Goal: Complete application form: Complete application form

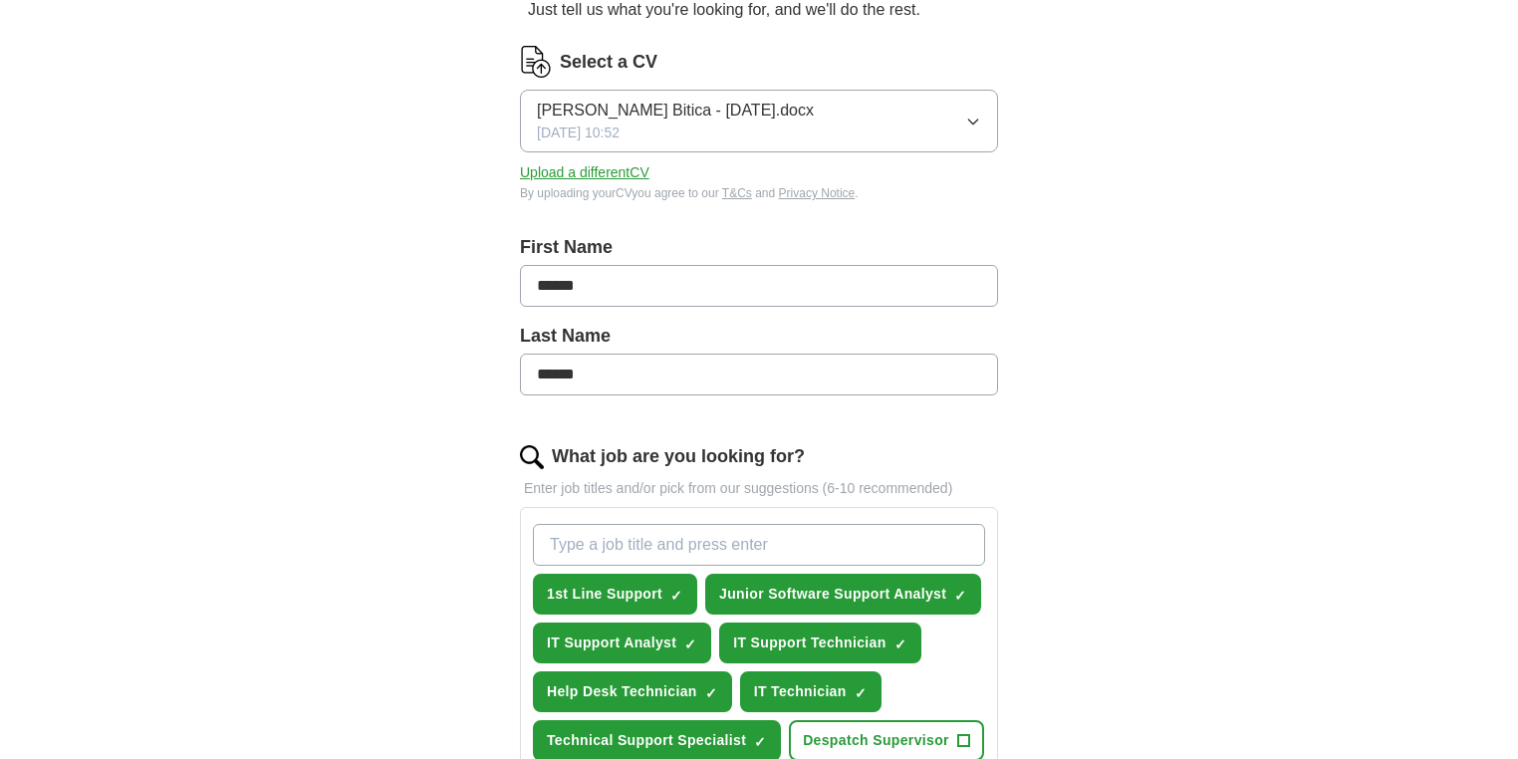
scroll to position [265, 0]
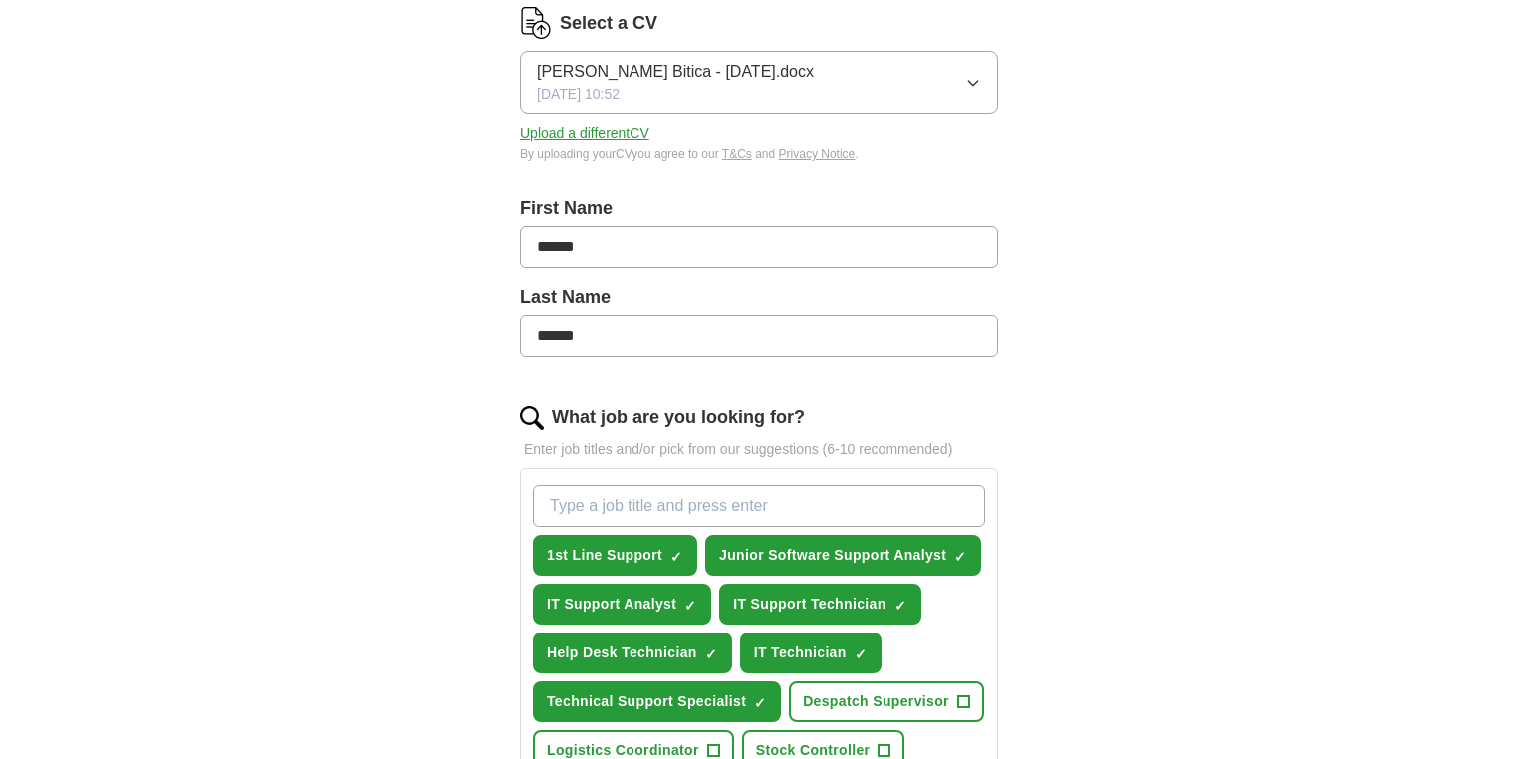
click at [627, 248] on input "******" at bounding box center [759, 247] width 478 height 42
type input "**********"
click at [451, 311] on div "**********" at bounding box center [758, 756] width 637 height 1699
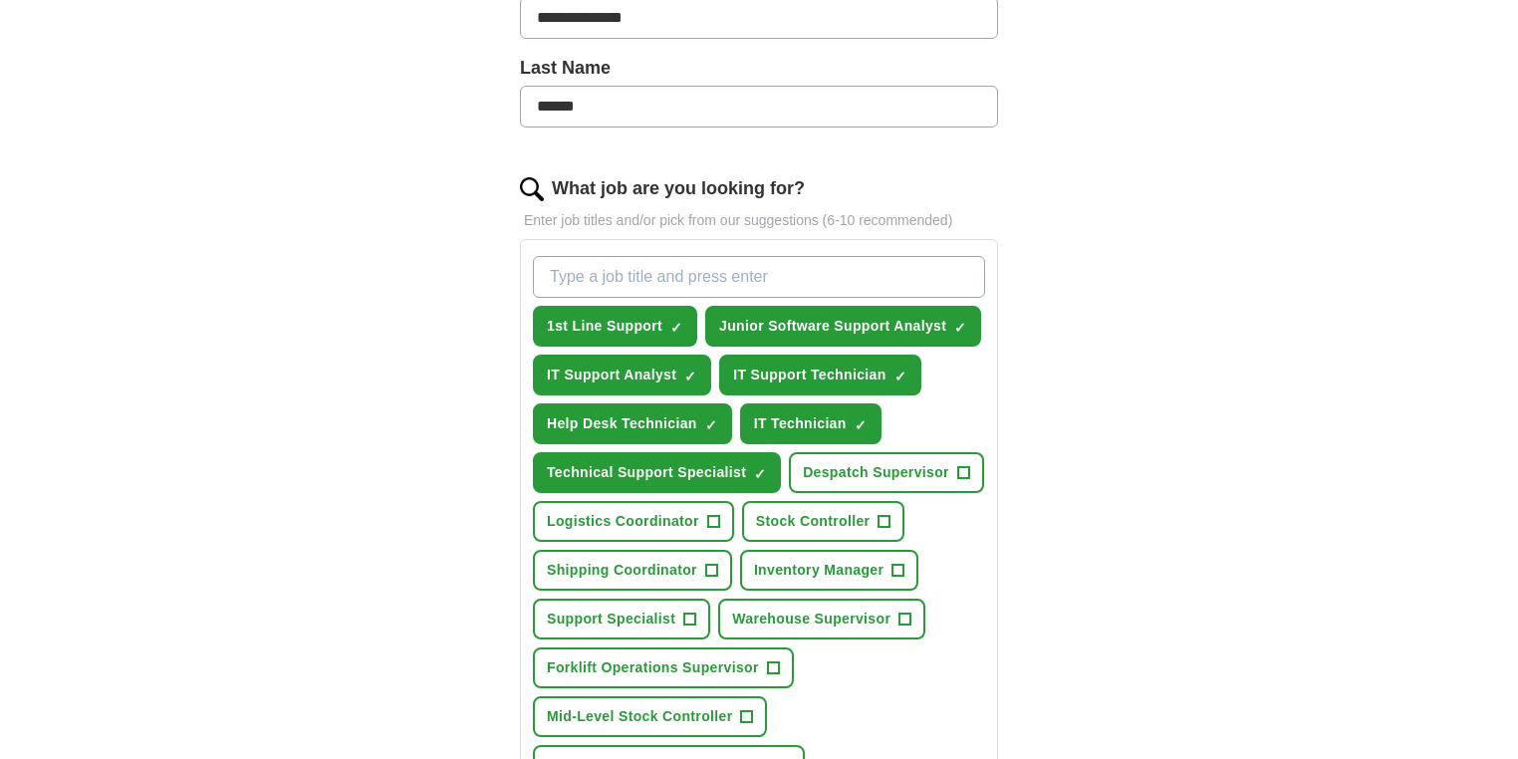
scroll to position [531, 0]
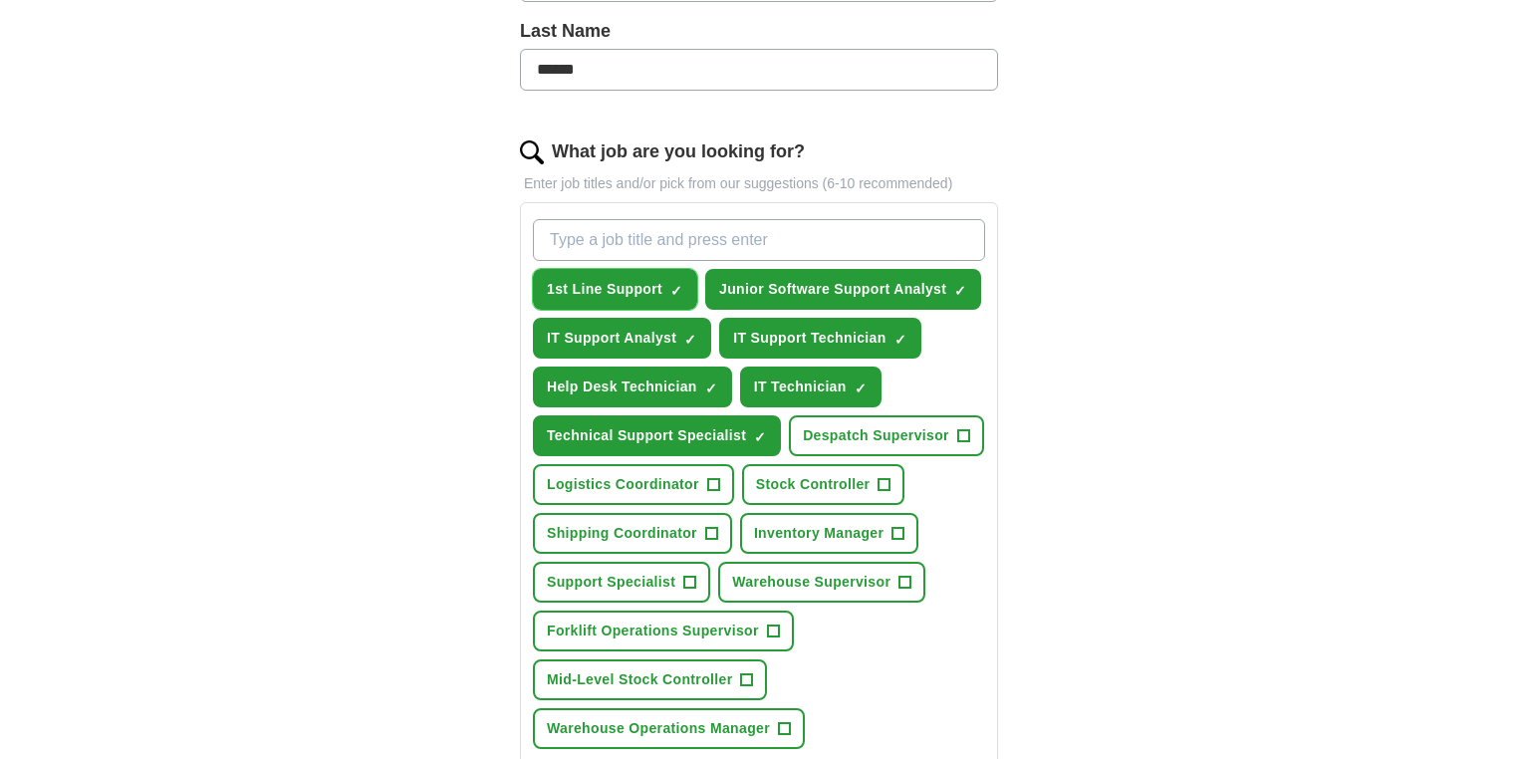
click at [0, 0] on span "×" at bounding box center [0, 0] width 0 height 0
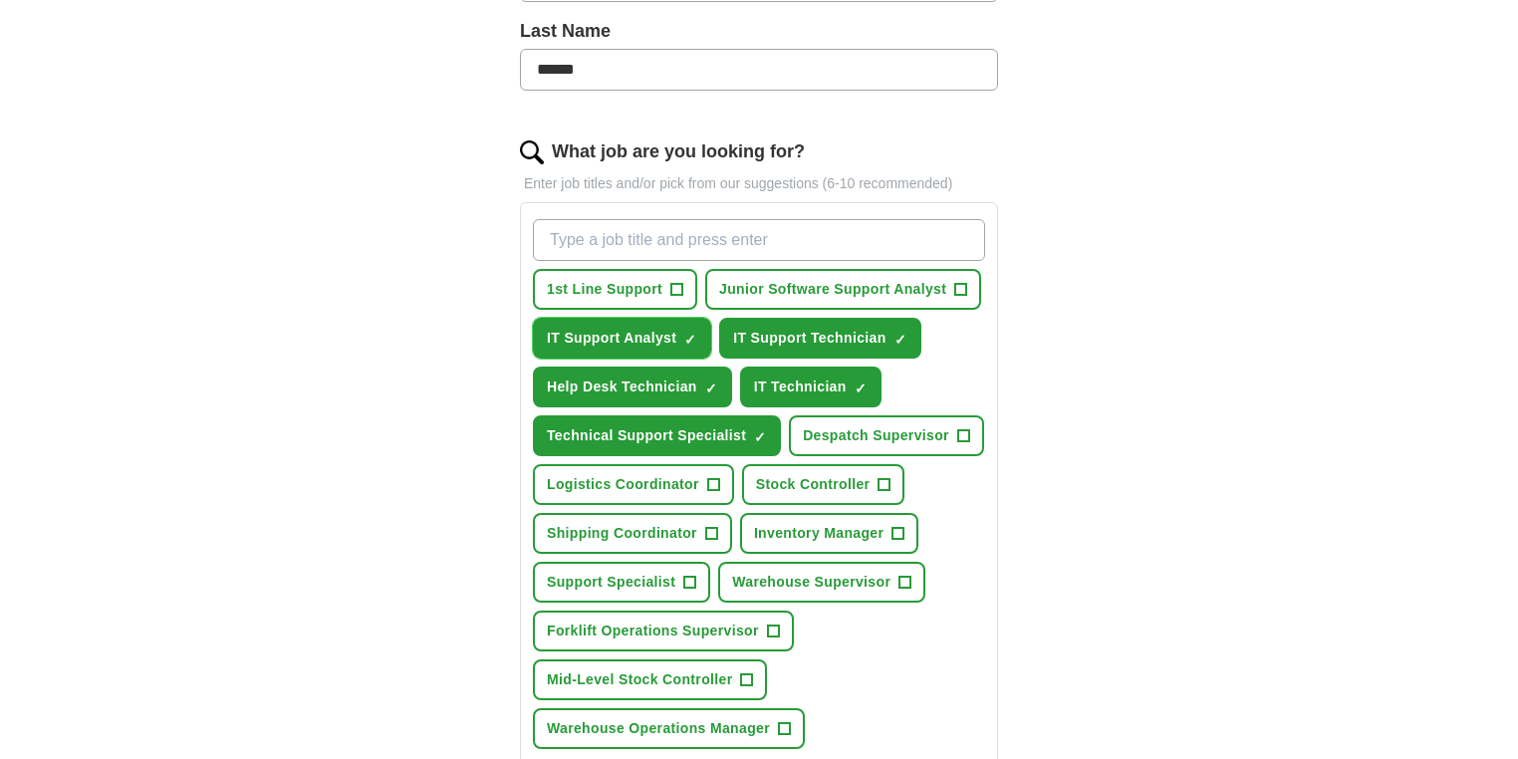
click at [0, 0] on span "×" at bounding box center [0, 0] width 0 height 0
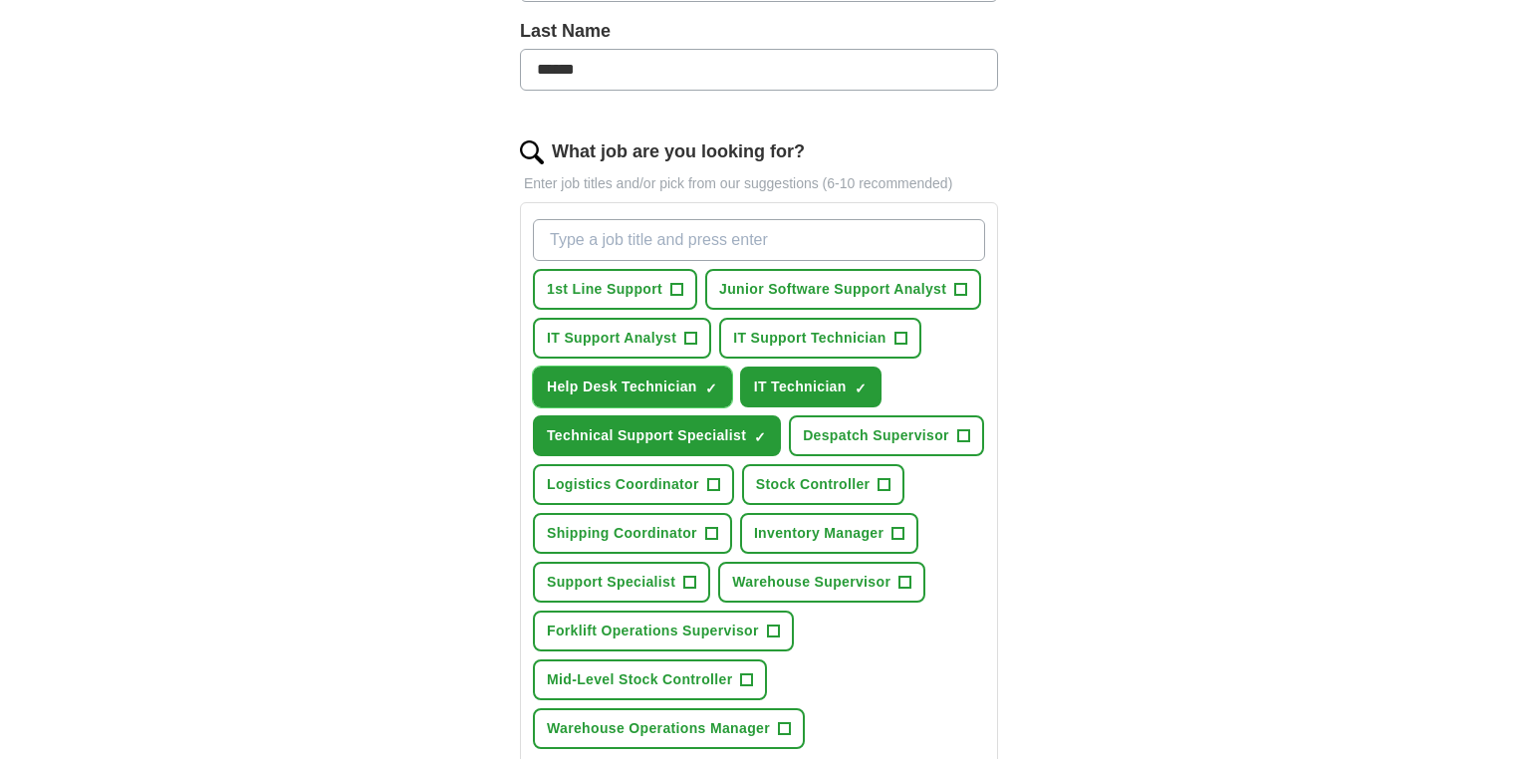
click at [0, 0] on span "×" at bounding box center [0, 0] width 0 height 0
click at [861, 407] on button "IT Technician ✓ ×" at bounding box center [810, 387] width 141 height 41
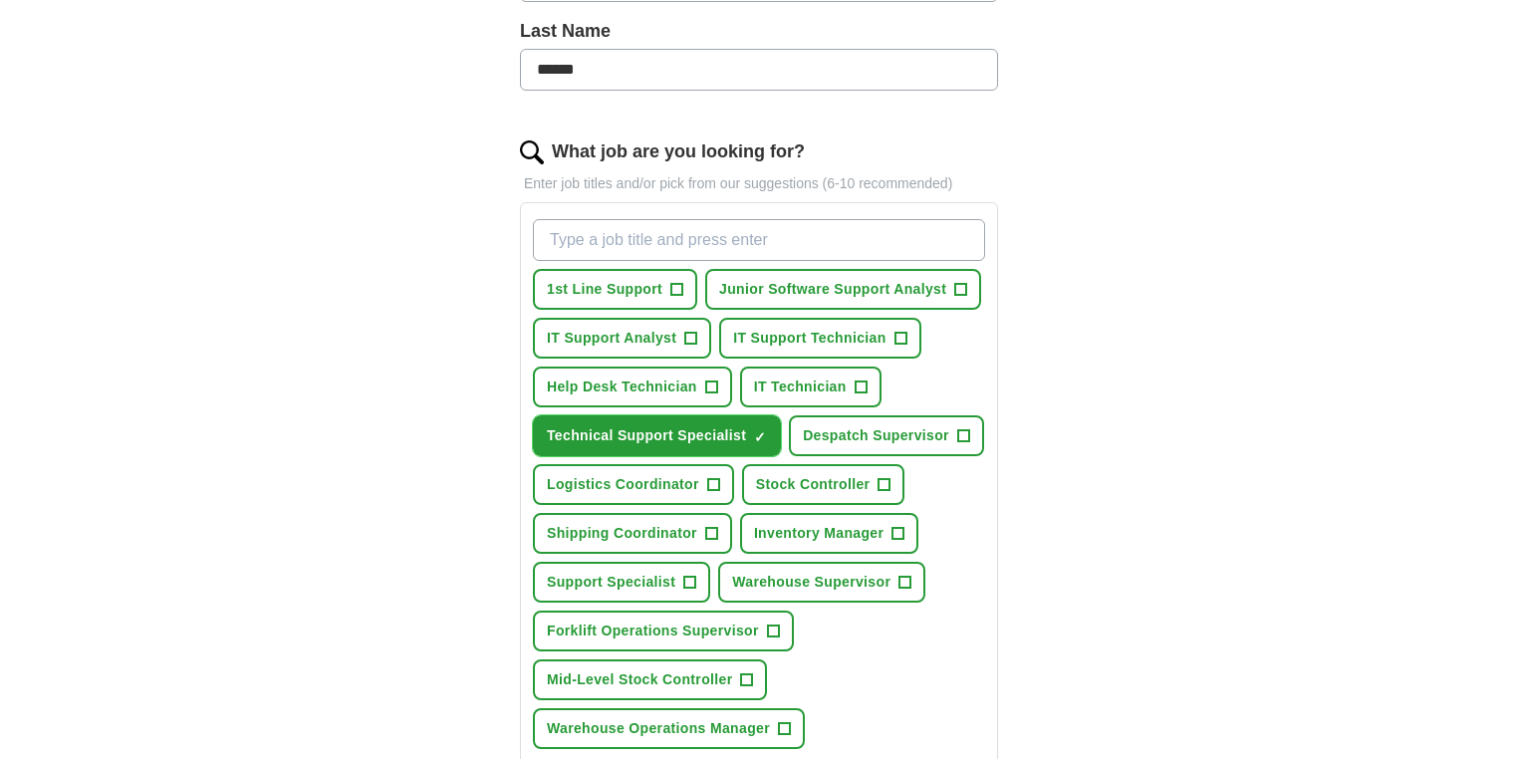
click at [0, 0] on span "×" at bounding box center [0, 0] width 0 height 0
click at [719, 493] on span "+" at bounding box center [713, 485] width 12 height 16
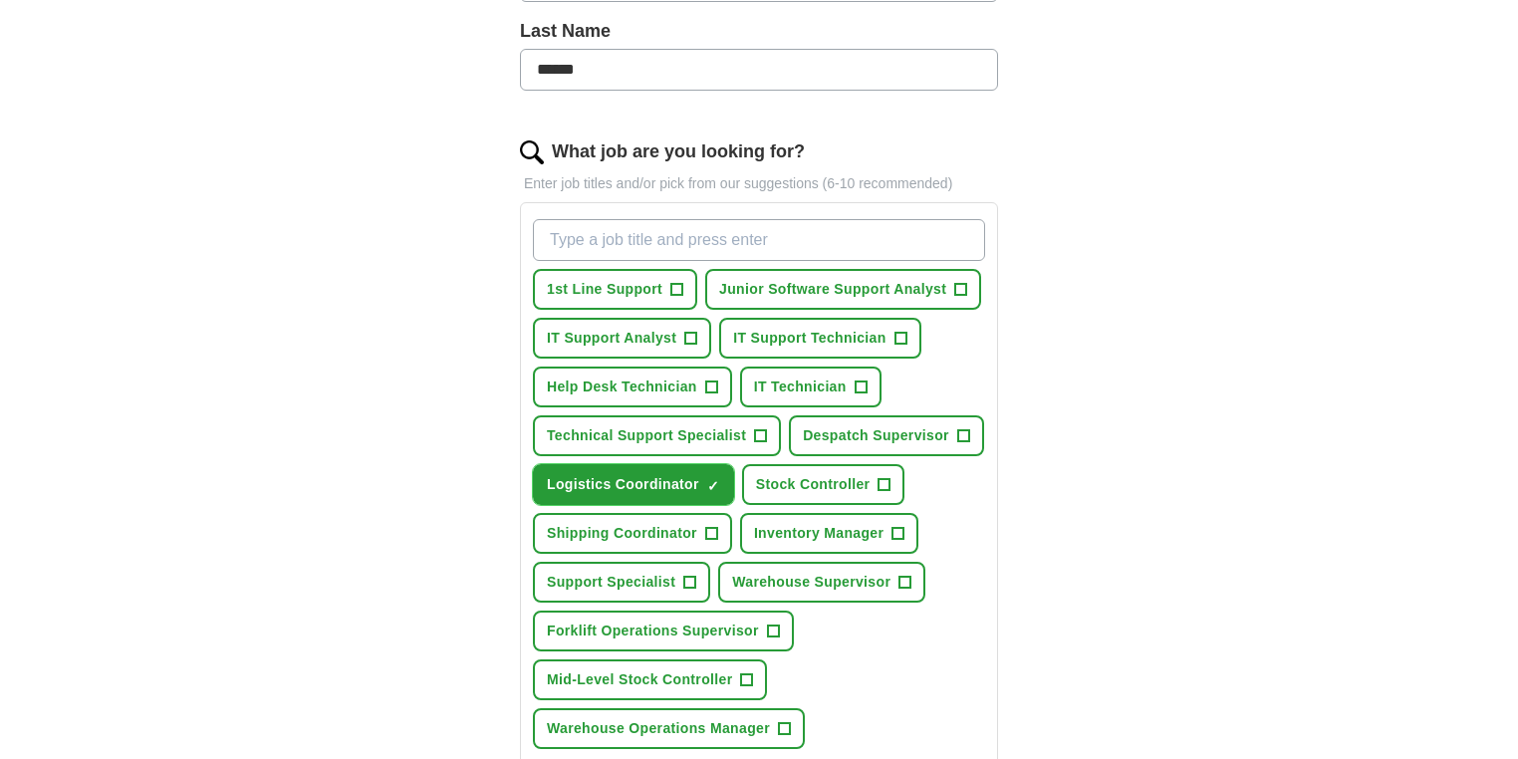
scroll to position [663, 0]
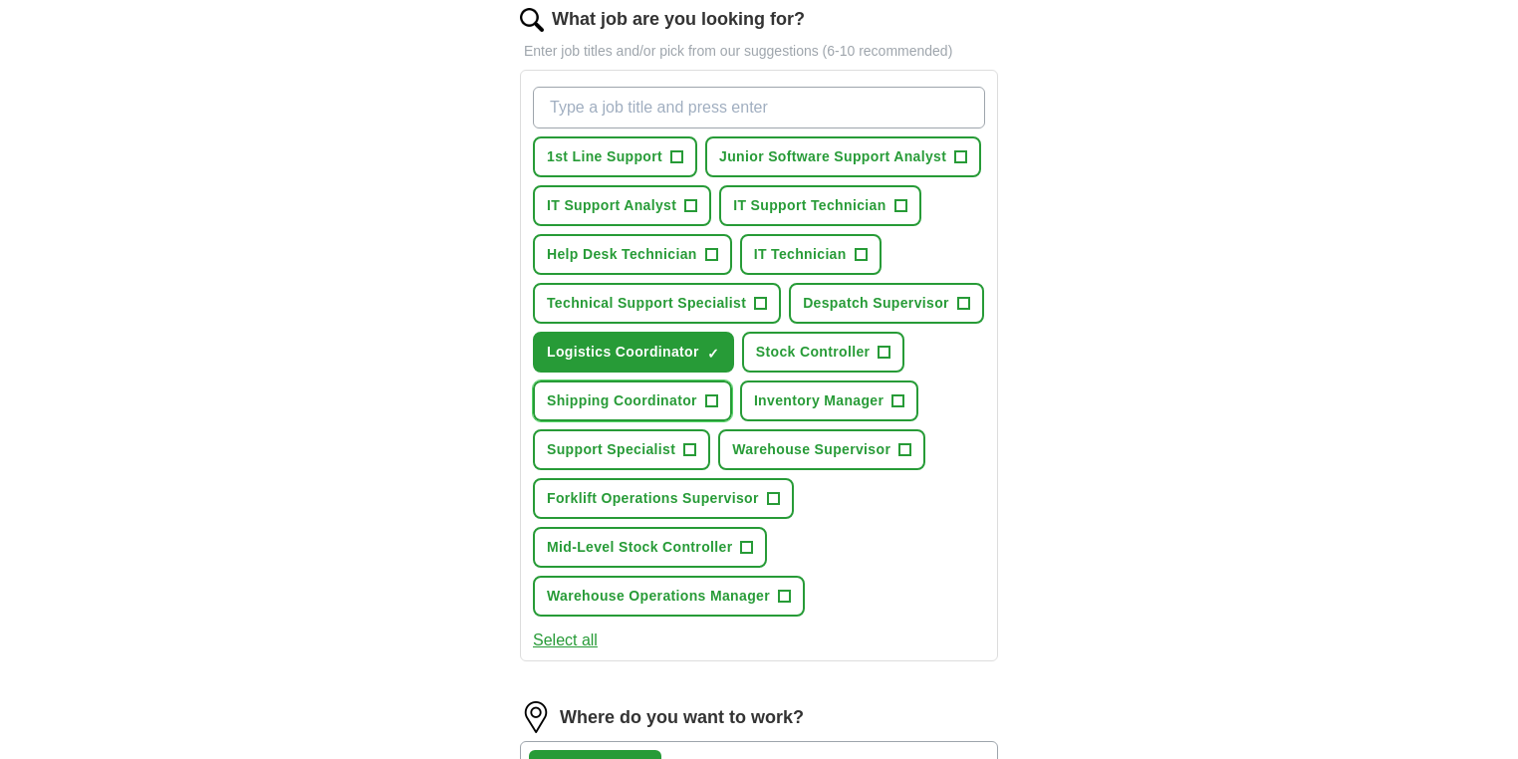
click at [717, 409] on span "+" at bounding box center [711, 401] width 12 height 16
click at [879, 361] on span "+" at bounding box center [885, 353] width 12 height 16
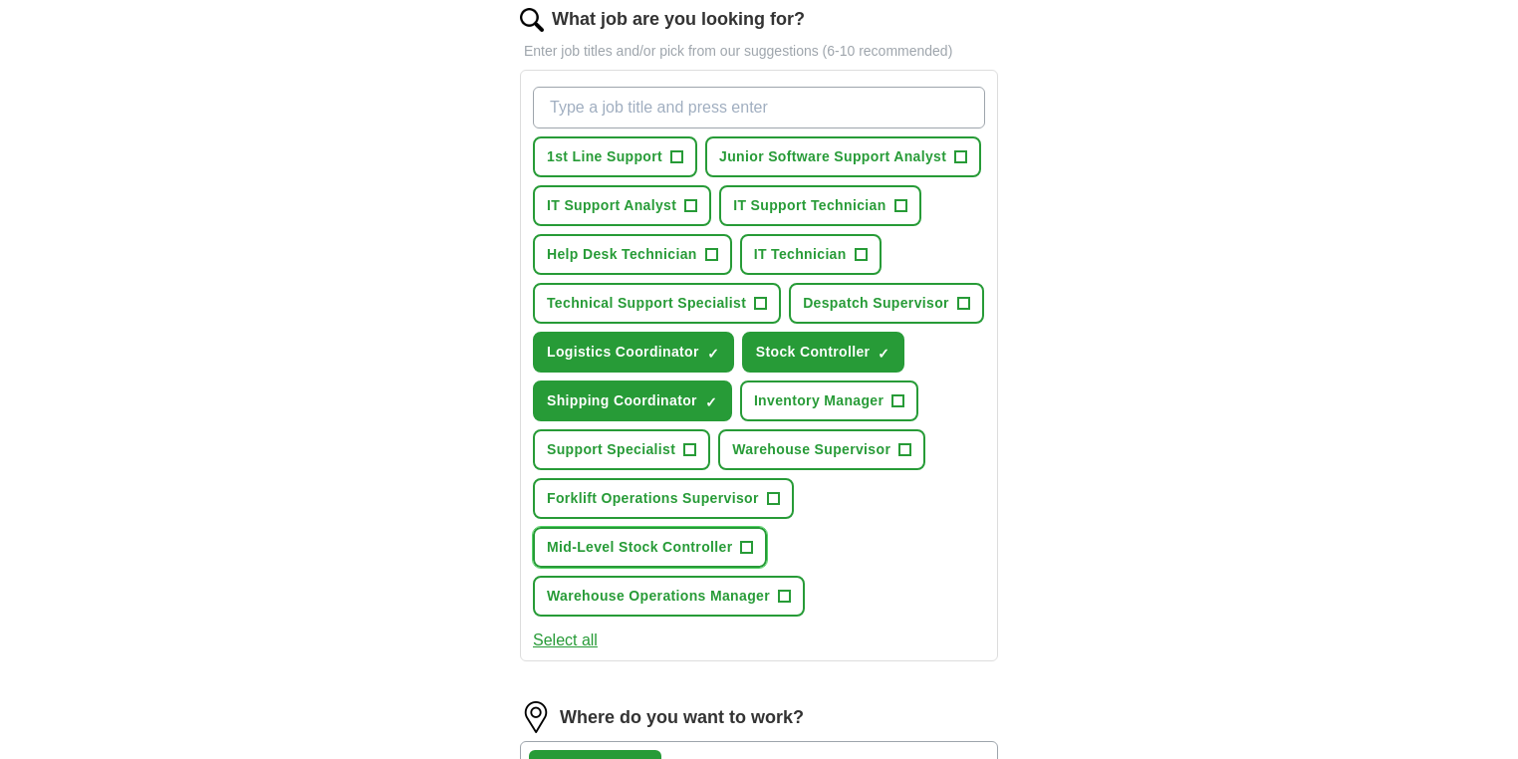
click at [753, 556] on span "+" at bounding box center [747, 548] width 12 height 16
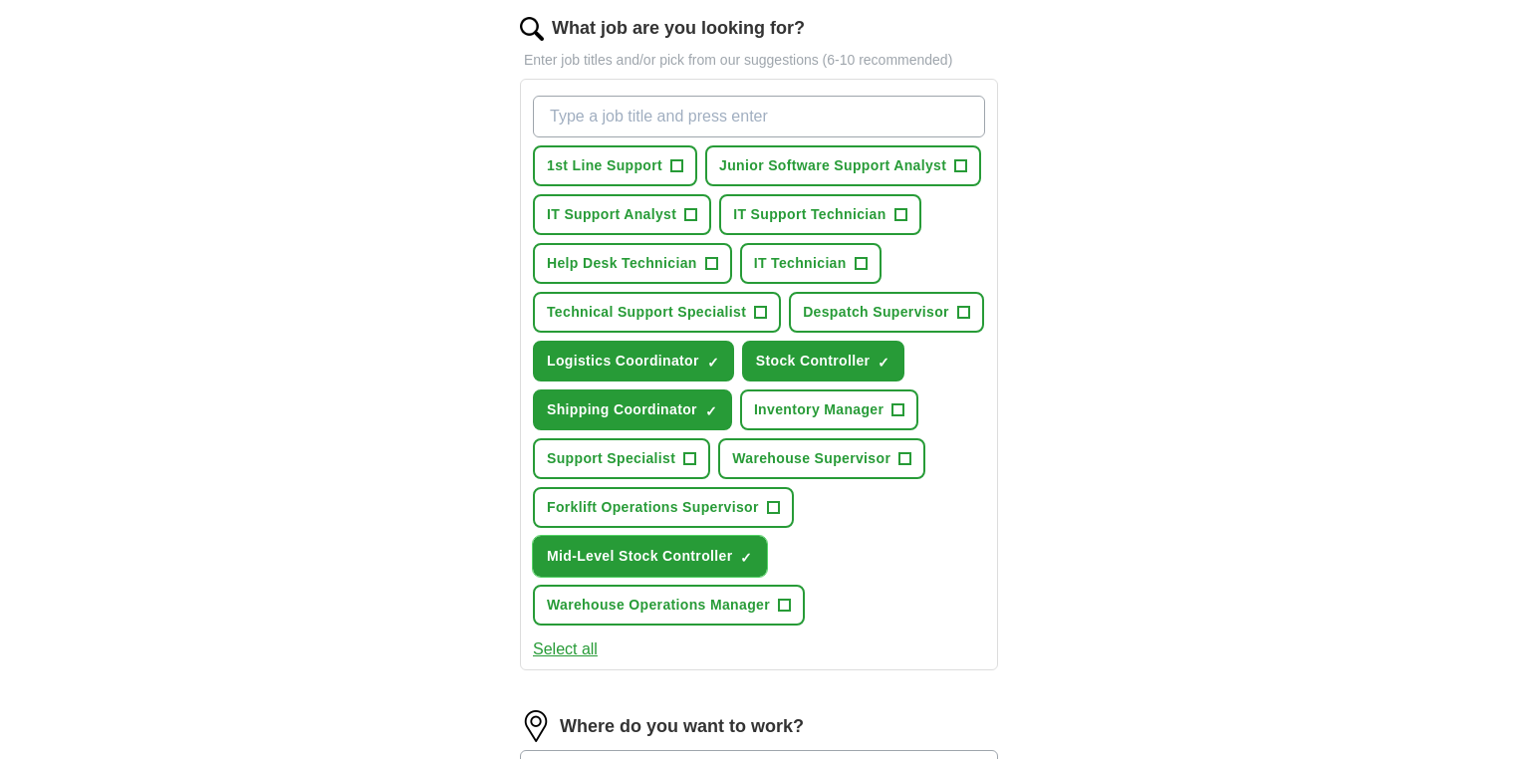
scroll to position [398, 0]
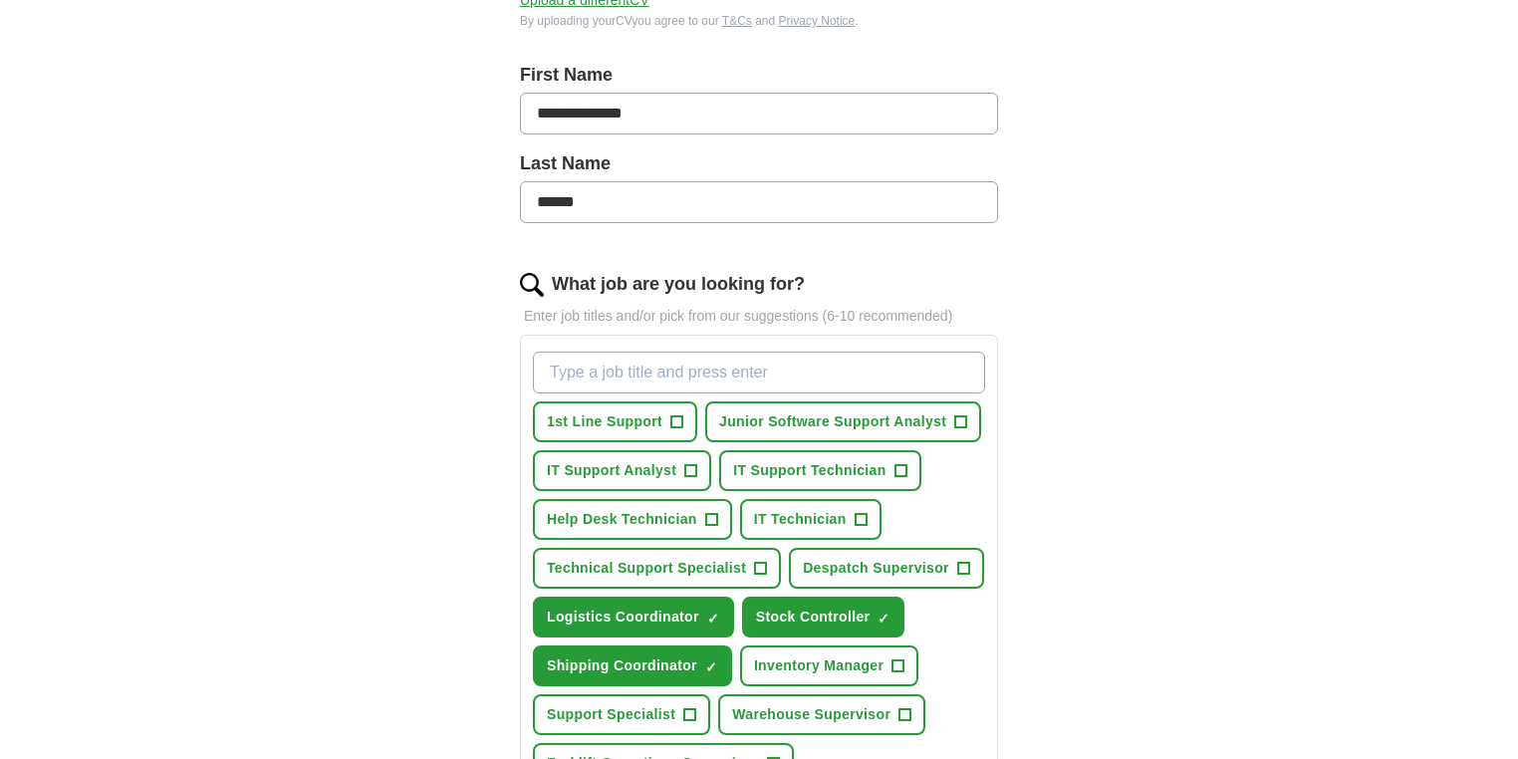
click at [630, 375] on input "What job are you looking for?" at bounding box center [759, 373] width 452 height 42
click at [603, 371] on input "Logistic Administrator" at bounding box center [759, 373] width 452 height 42
type input "Logistics Administrator"
click at [740, 375] on input "Logistics Administrator" at bounding box center [759, 373] width 452 height 42
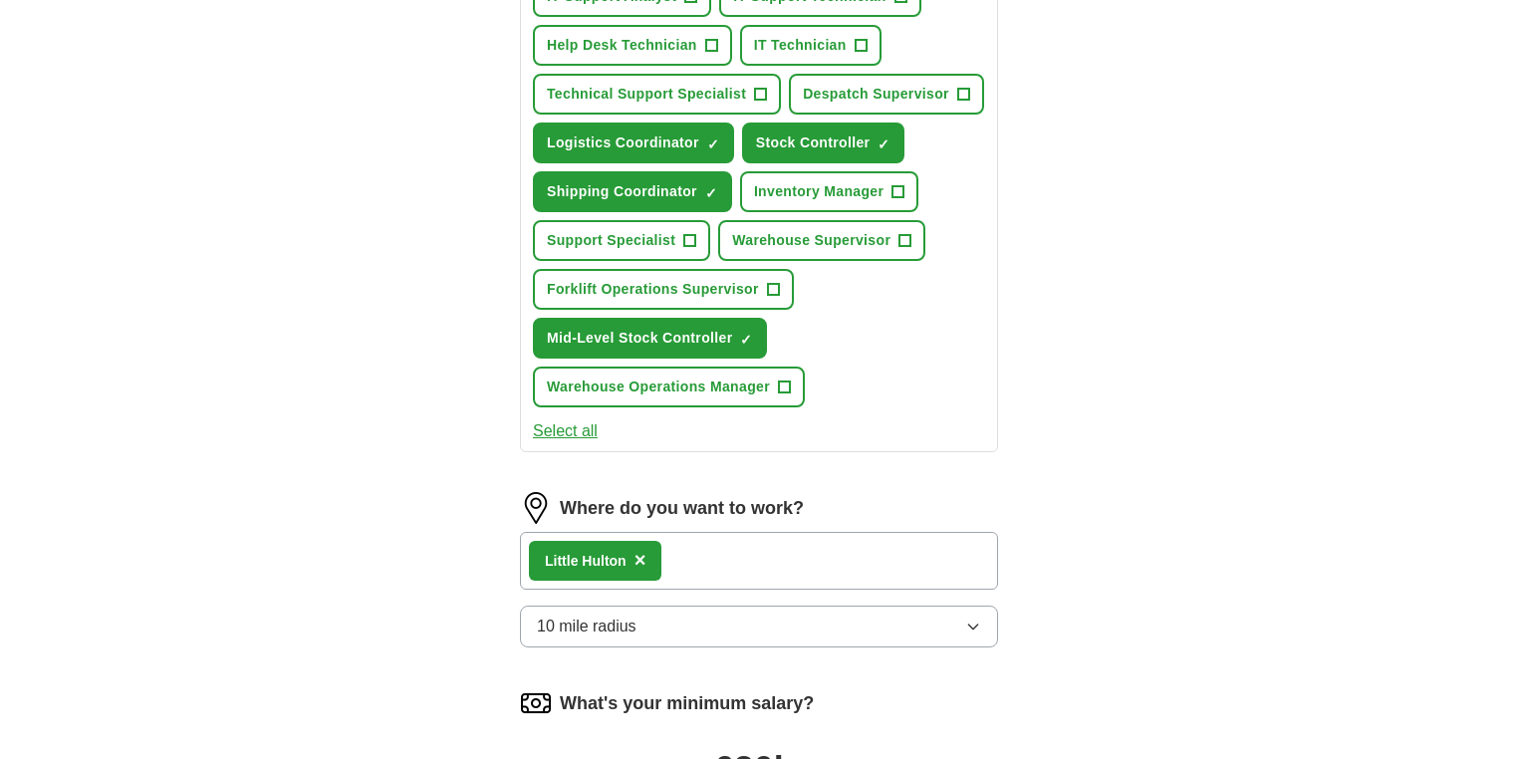
scroll to position [929, 0]
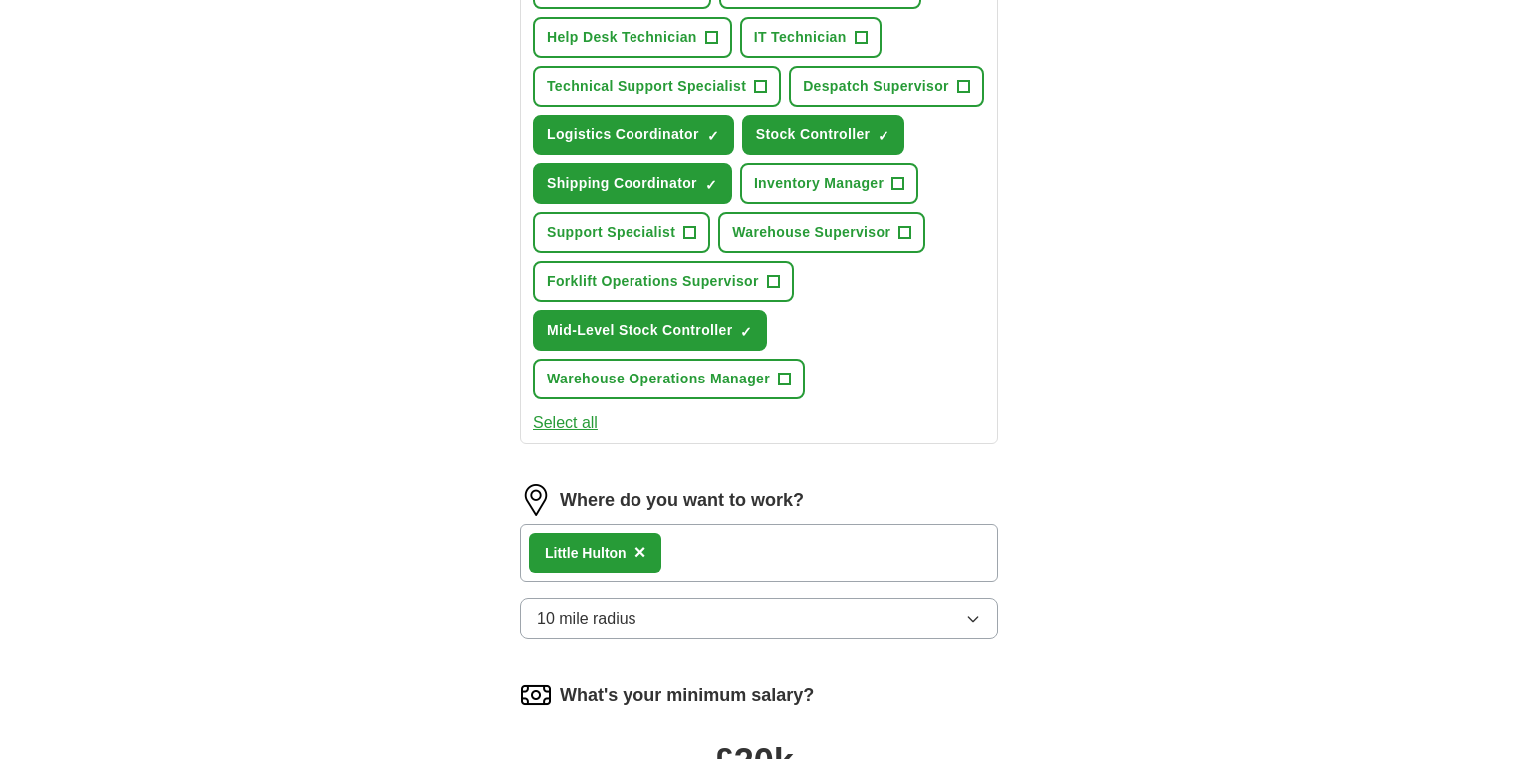
click at [975, 627] on icon "button" at bounding box center [973, 619] width 16 height 16
click at [1114, 545] on div "**********" at bounding box center [759, 61] width 1275 height 1860
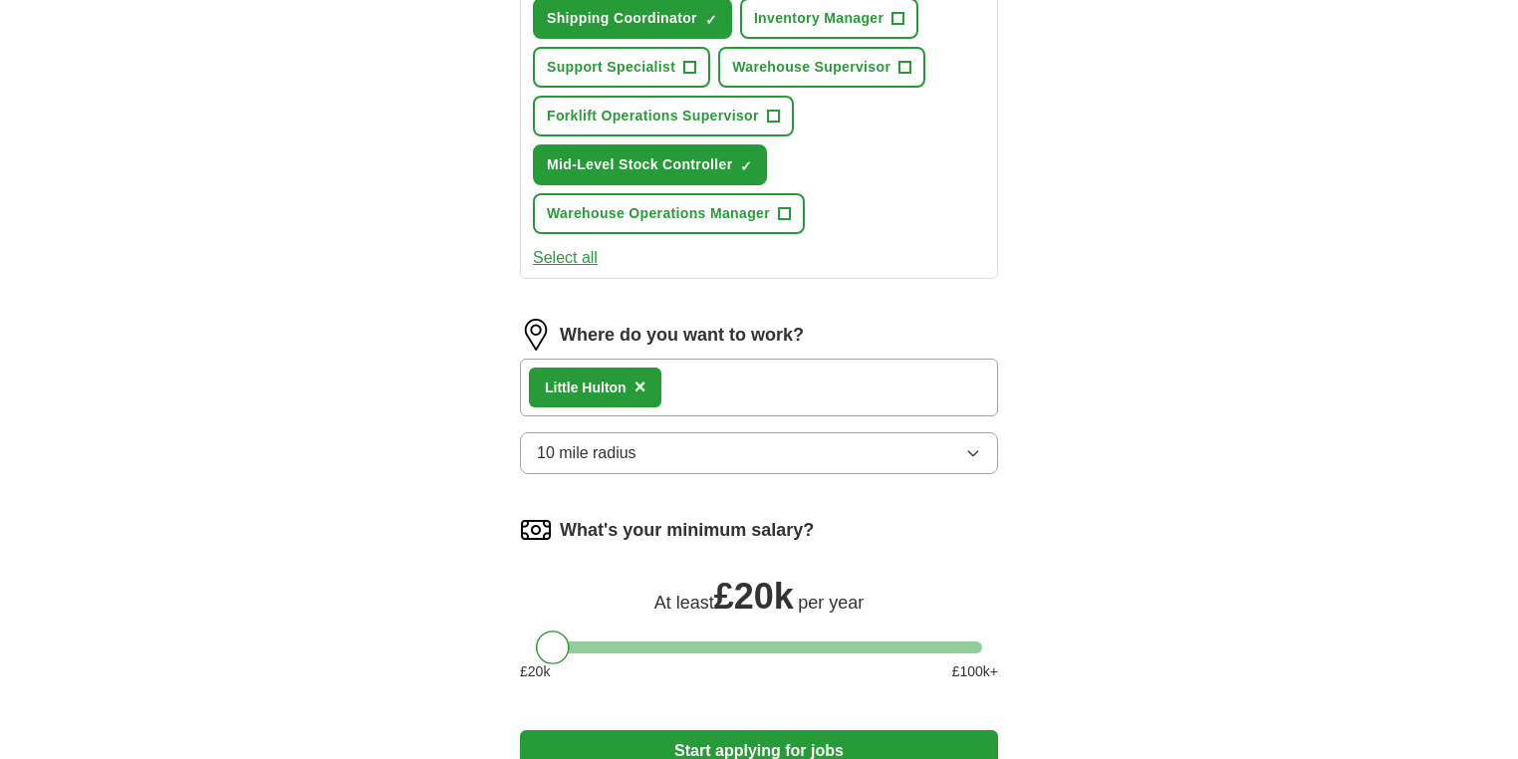
scroll to position [1328, 0]
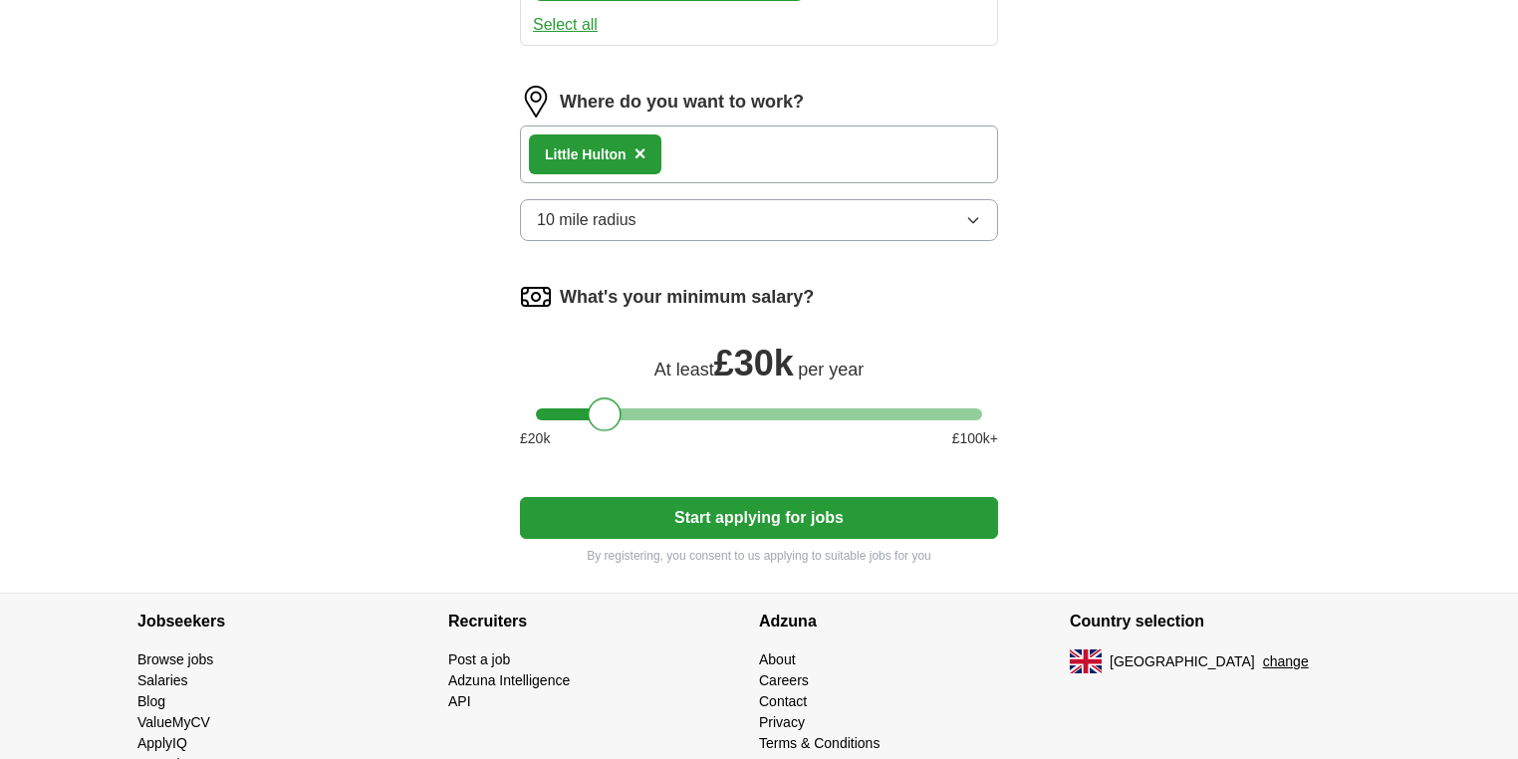
drag, startPoint x: 558, startPoint y: 450, endPoint x: 610, endPoint y: 455, distance: 52.0
click at [610, 431] on div at bounding box center [605, 414] width 34 height 34
click at [602, 431] on div at bounding box center [600, 414] width 34 height 34
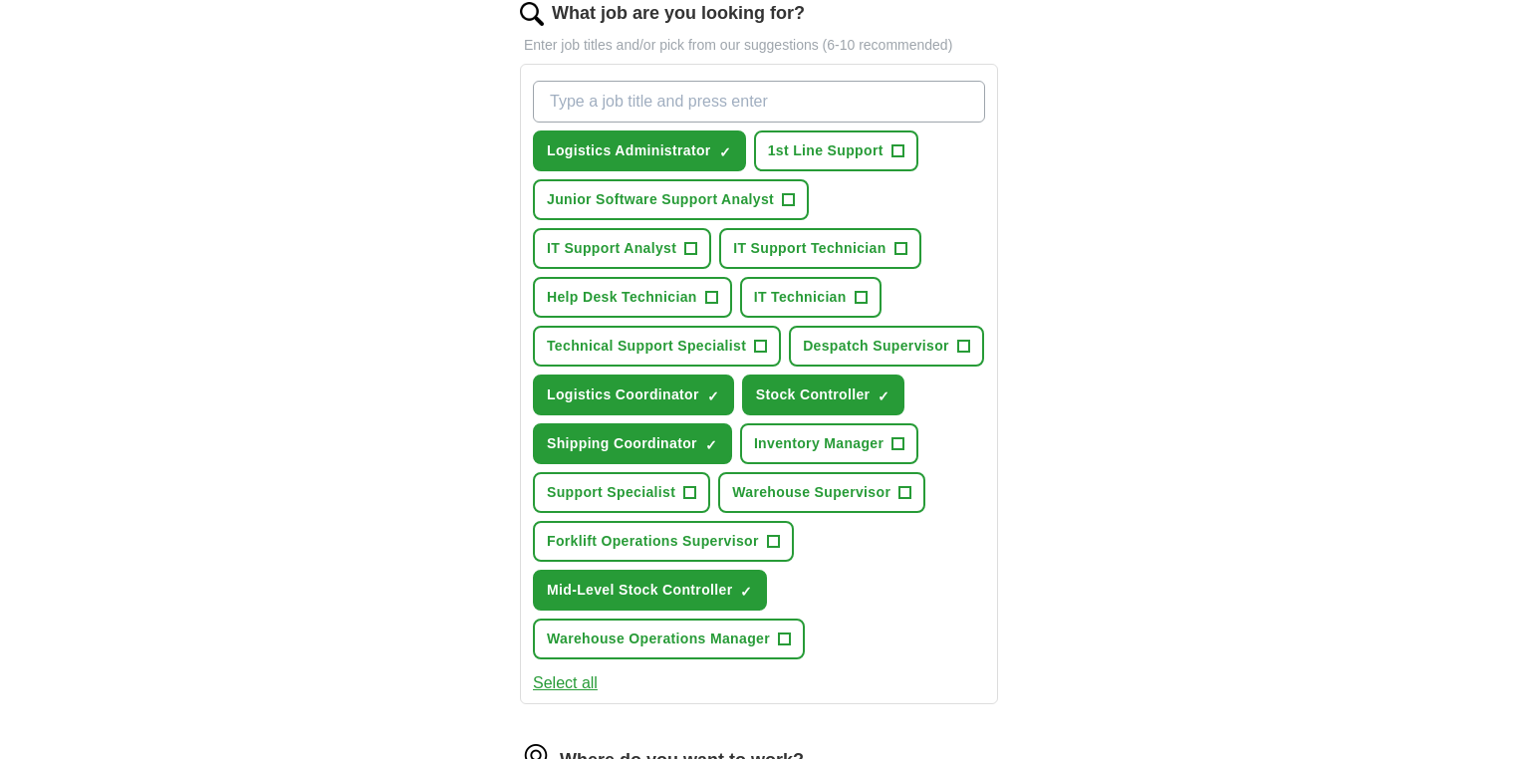
scroll to position [663, 0]
